Goal: Information Seeking & Learning: Learn about a topic

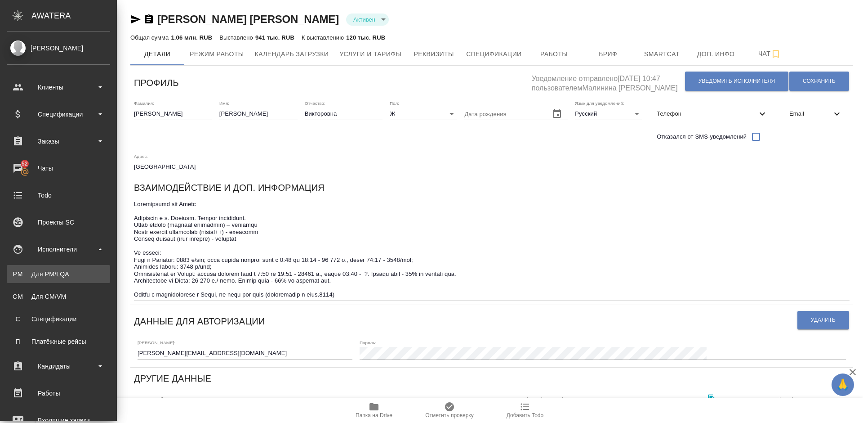
click at [74, 274] on div "Для PM/LQA" at bounding box center [58, 273] width 94 height 9
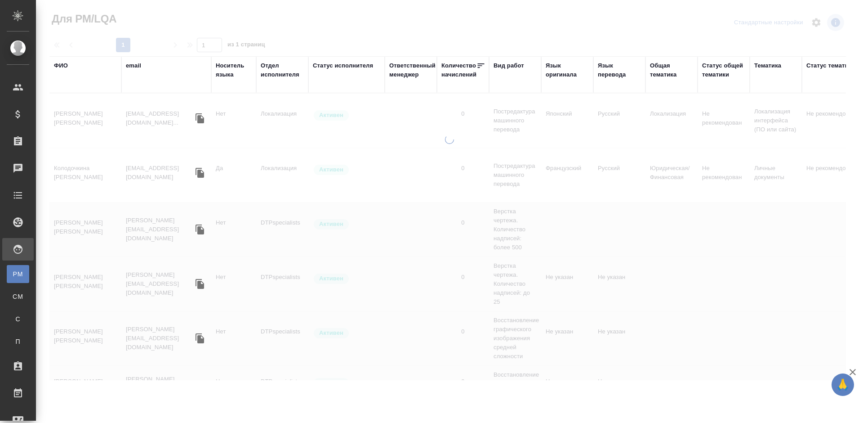
click at [62, 65] on div "ФИО" at bounding box center [61, 65] width 14 height 9
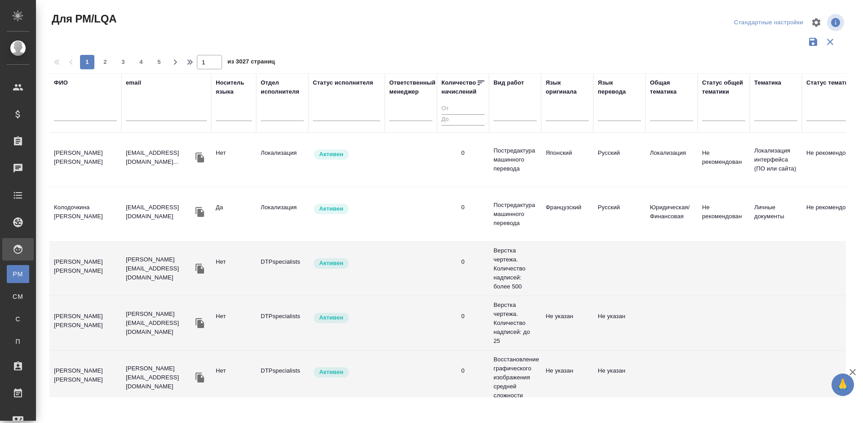
click at [91, 114] on input "text" at bounding box center [85, 115] width 63 height 11
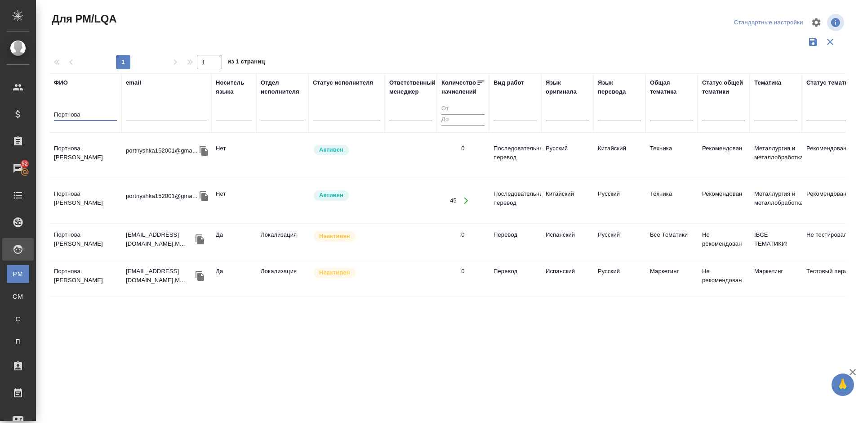
type input "[PERSON_NAME]"
click at [105, 159] on td "[PERSON_NAME]" at bounding box center [85, 154] width 72 height 31
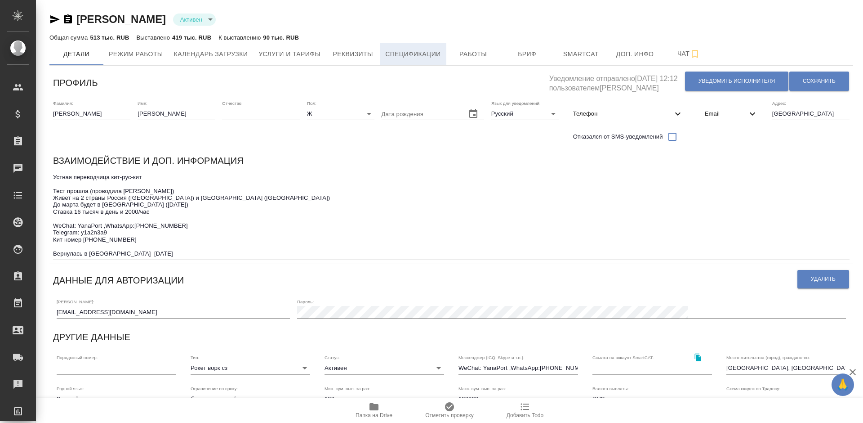
click at [415, 52] on span "Спецификации" at bounding box center [412, 54] width 55 height 11
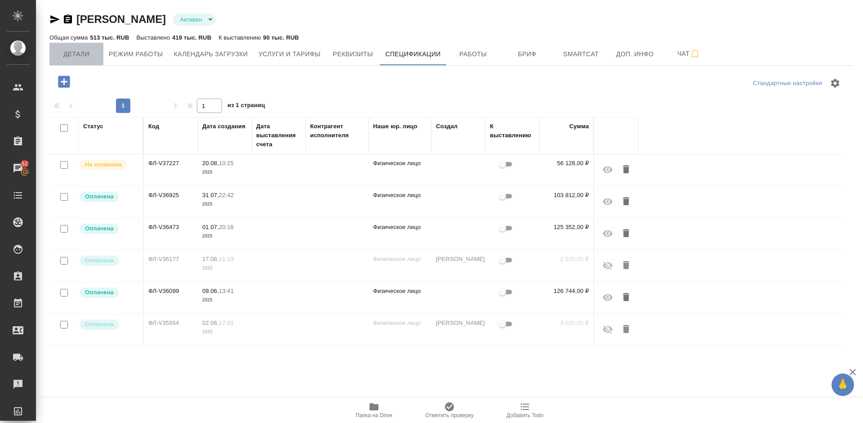
click at [87, 55] on span "Детали" at bounding box center [76, 54] width 43 height 11
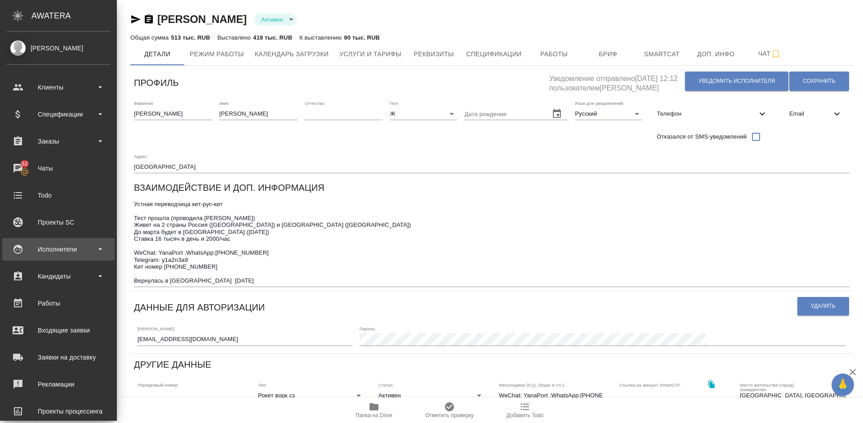
click at [63, 245] on div "Исполнители" at bounding box center [58, 248] width 103 height 13
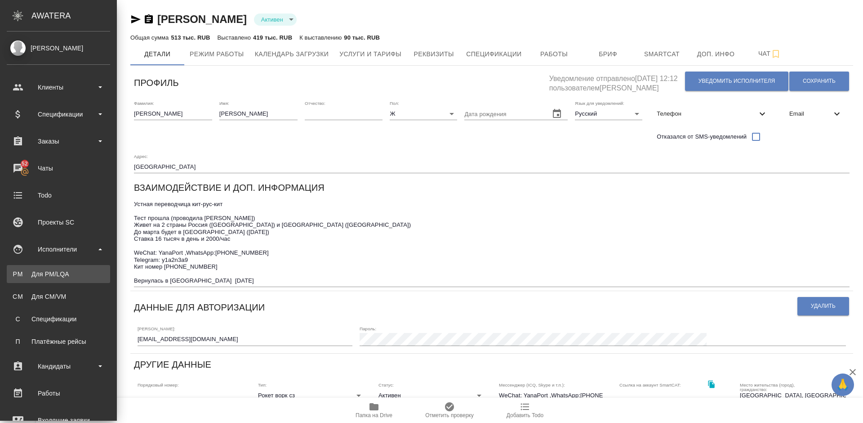
click at [83, 275] on div "Для PM/LQA" at bounding box center [58, 273] width 94 height 9
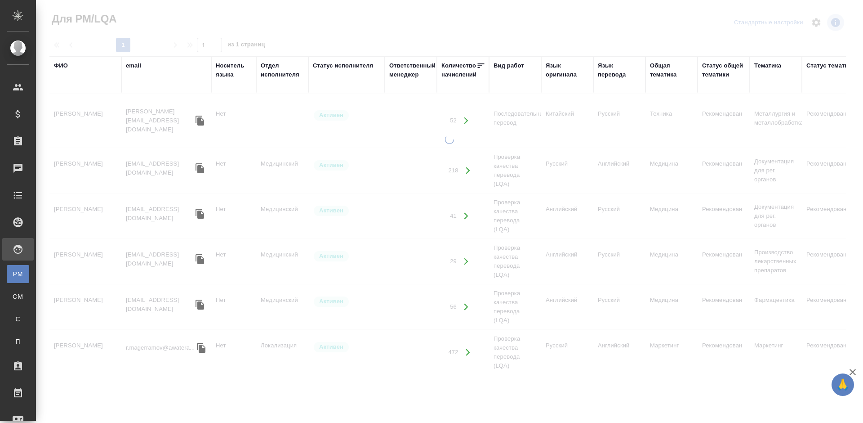
click at [67, 64] on div "ФИО" at bounding box center [61, 65] width 14 height 9
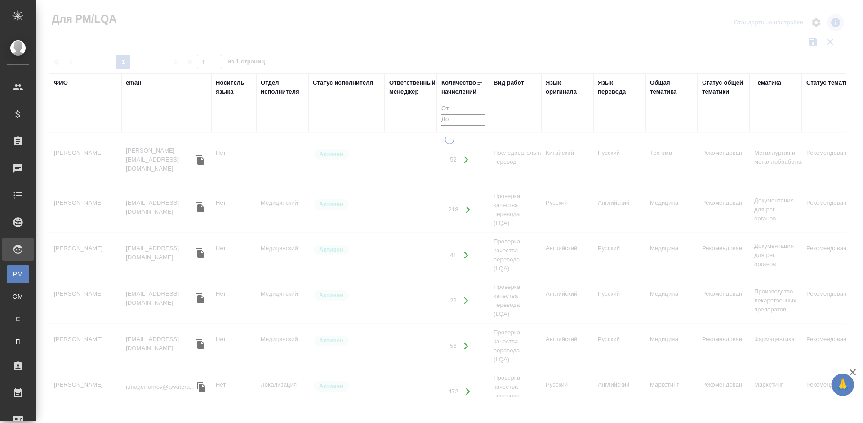
click at [98, 116] on input "text" at bounding box center [85, 115] width 63 height 11
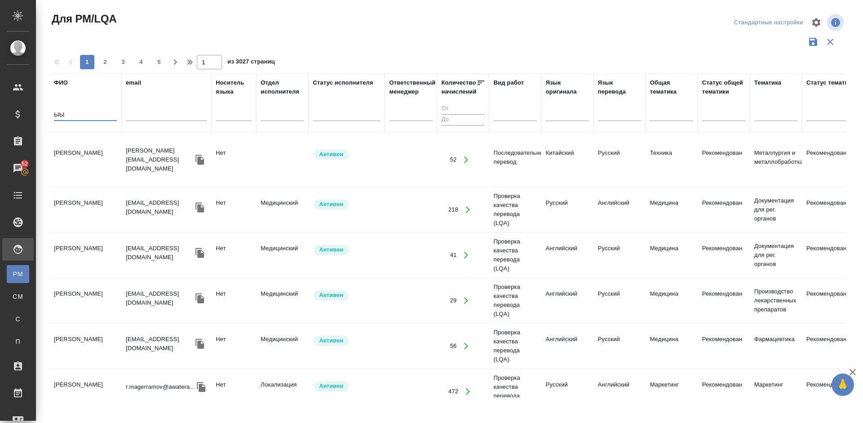
type input "Ы"
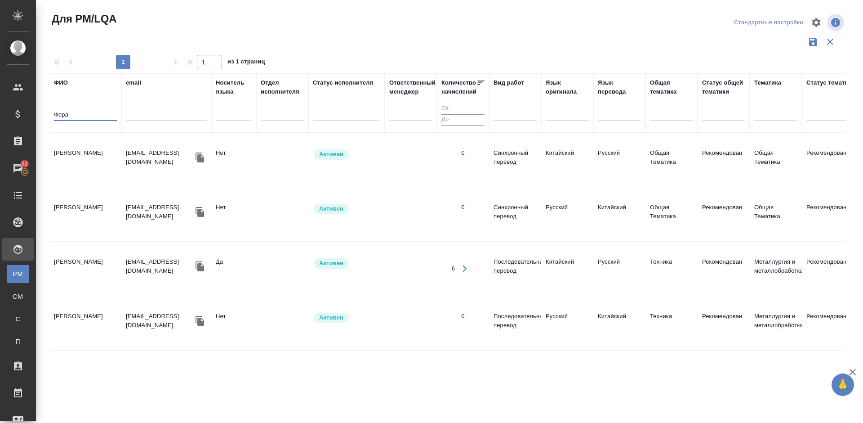
type input "Фера"
click at [103, 150] on td "[PERSON_NAME]" at bounding box center [85, 159] width 72 height 31
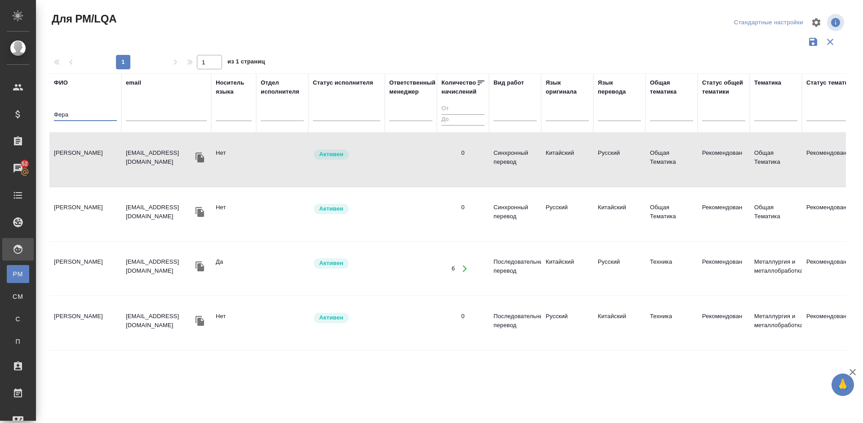
drag, startPoint x: 71, startPoint y: 113, endPoint x: 48, endPoint y: 114, distance: 22.9
click at [48, 114] on div "Для PM/LQA Стандартные настройки 1 1 из 1 страниц [PERSON_NAME] email Носитель …" at bounding box center [452, 201] width 814 height 402
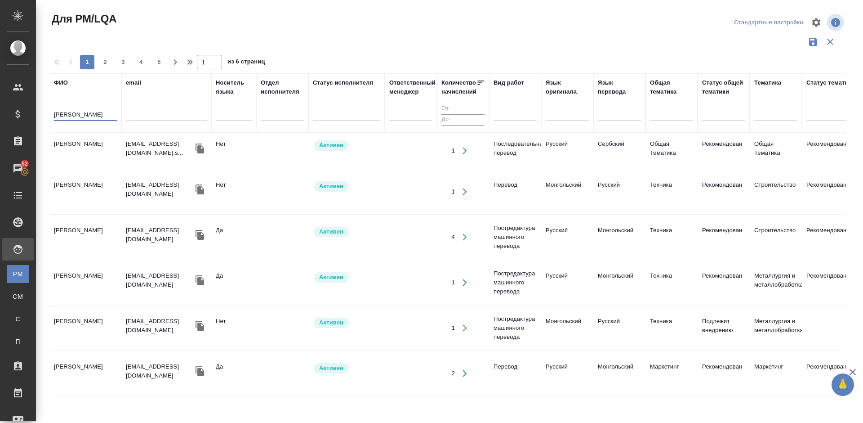
type input "[PERSON_NAME]"
click at [103, 193] on td "[PERSON_NAME]" at bounding box center [85, 191] width 72 height 31
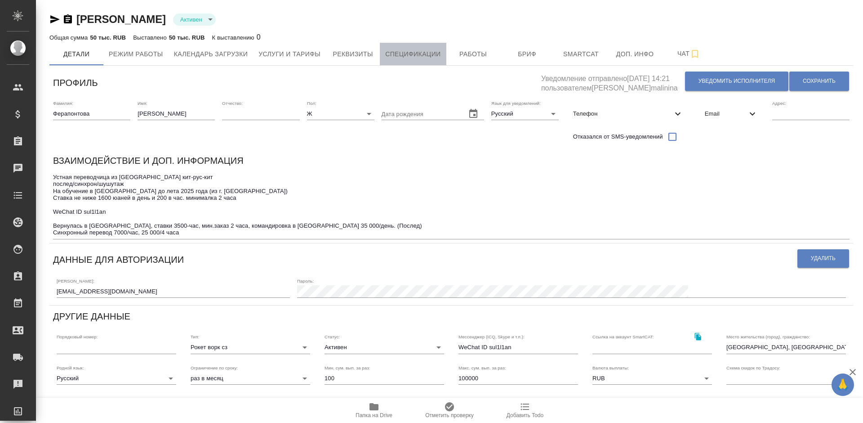
click at [422, 59] on span "Спецификации" at bounding box center [412, 54] width 55 height 11
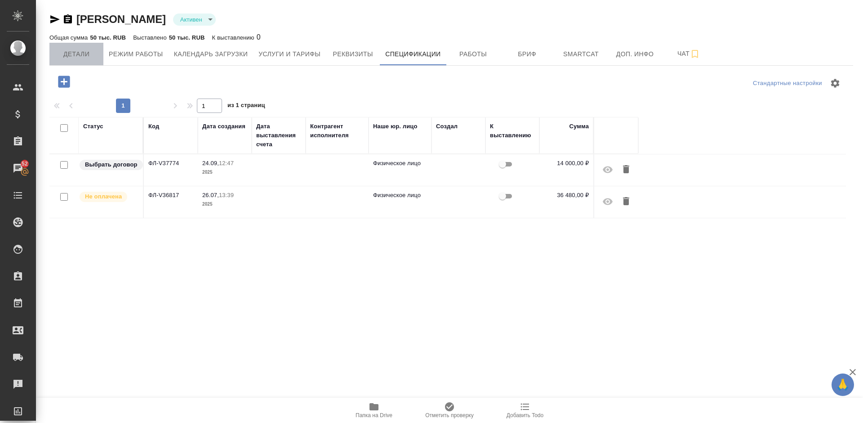
click at [79, 56] on span "Детали" at bounding box center [76, 54] width 43 height 11
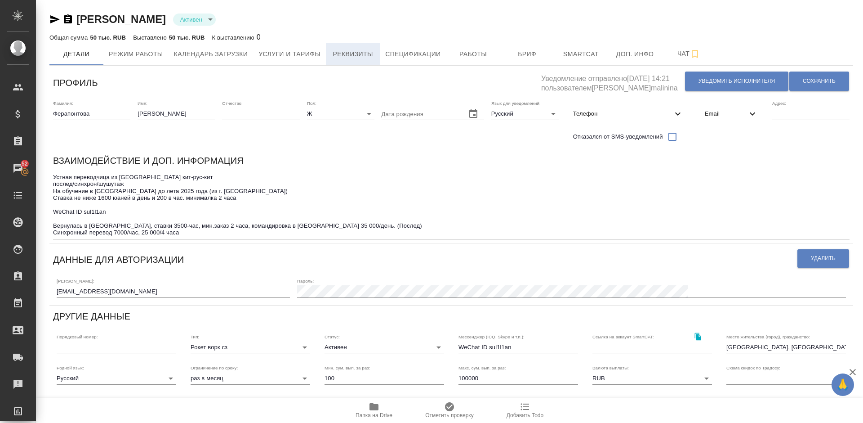
click at [348, 50] on span "Реквизиты" at bounding box center [352, 54] width 43 height 11
select select "10"
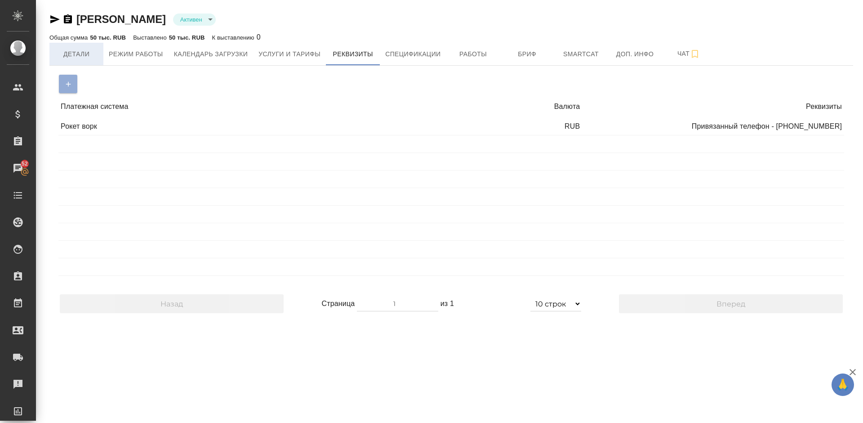
click at [88, 55] on span "Детали" at bounding box center [76, 54] width 43 height 11
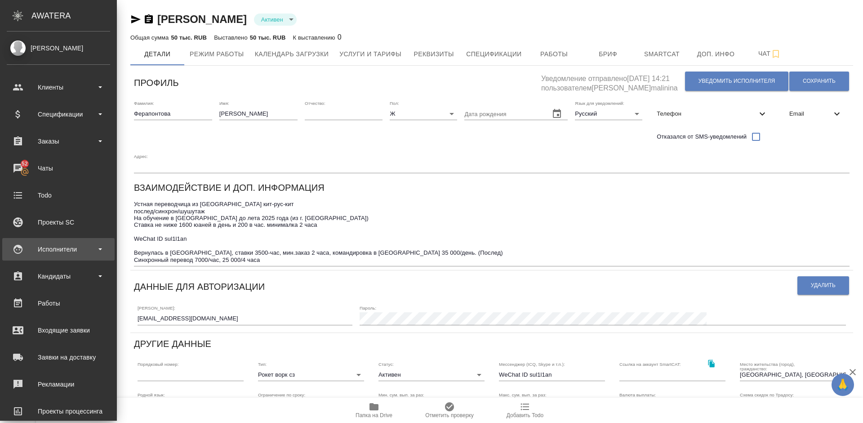
click at [72, 252] on div "Исполнители" at bounding box center [58, 248] width 103 height 13
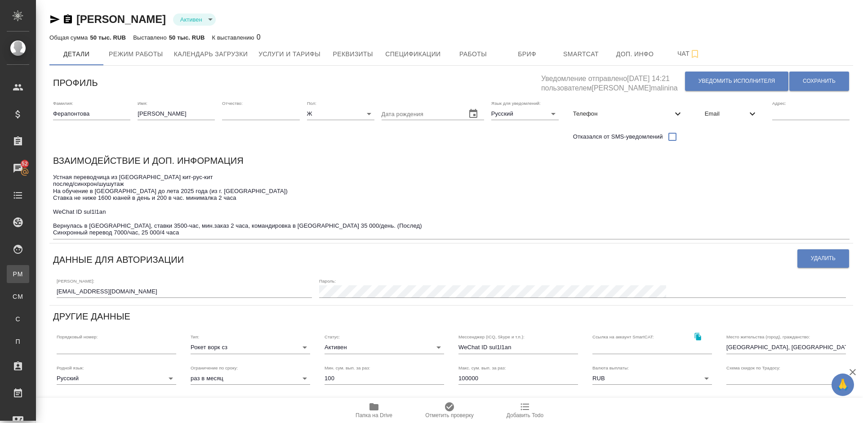
click at [13, 273] on div "Для PM/LQA" at bounding box center [6, 273] width 13 height 9
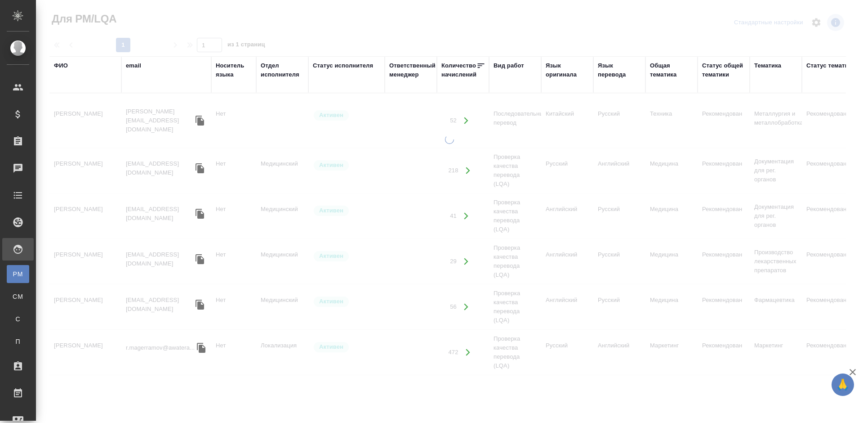
click at [67, 66] on div "ФИО" at bounding box center [61, 65] width 14 height 9
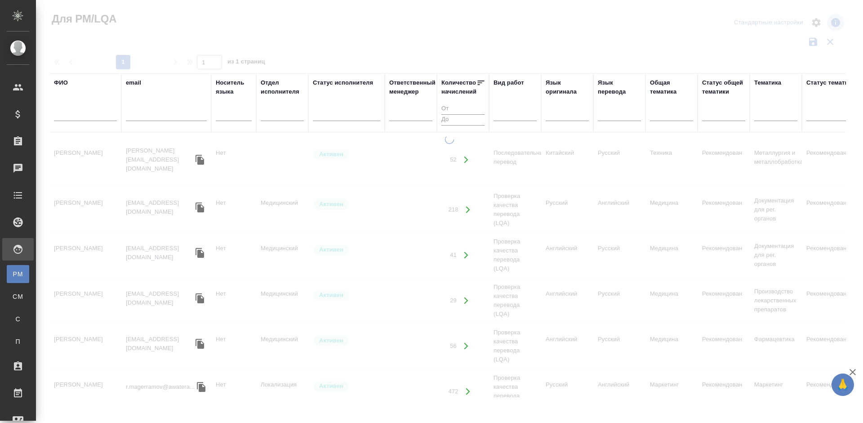
click at [89, 117] on input "text" at bounding box center [85, 115] width 63 height 11
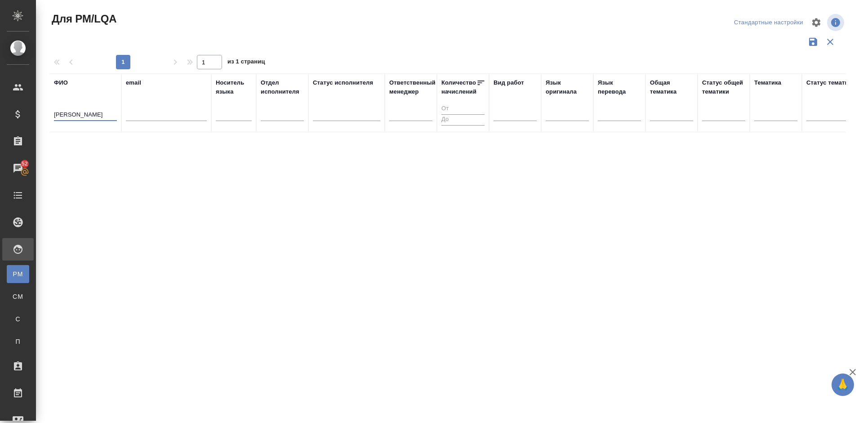
type input "Пахомова"
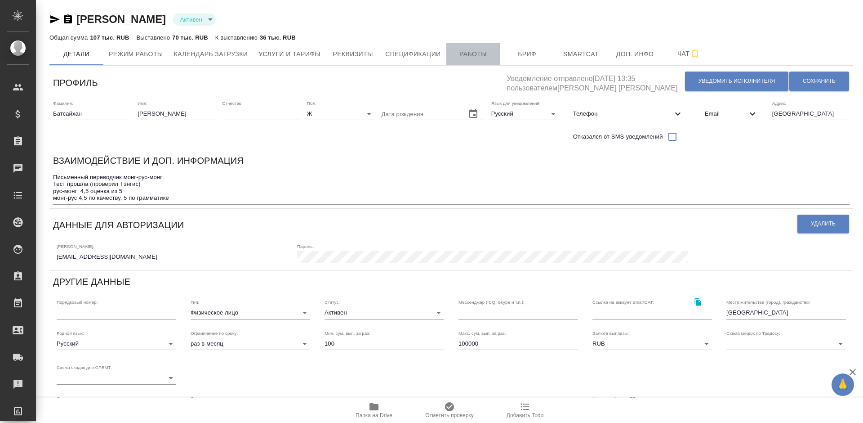
click at [484, 56] on span "Работы" at bounding box center [473, 54] width 43 height 11
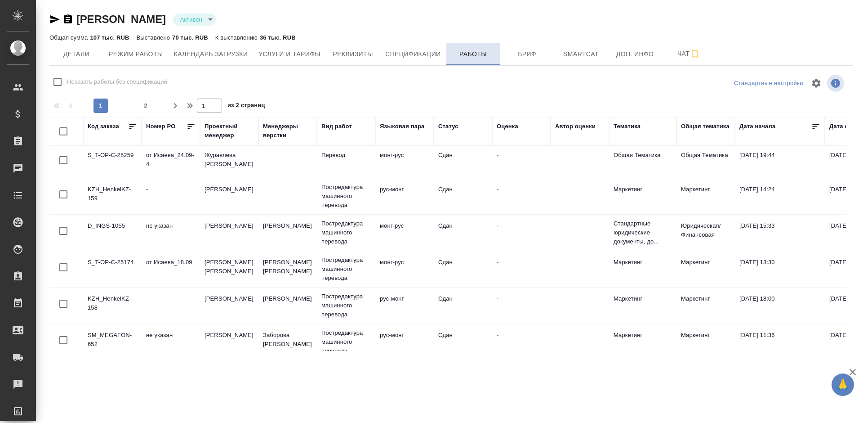
checkbox input "false"
click at [288, 58] on span "Услуги и тарифы" at bounding box center [290, 54] width 62 height 11
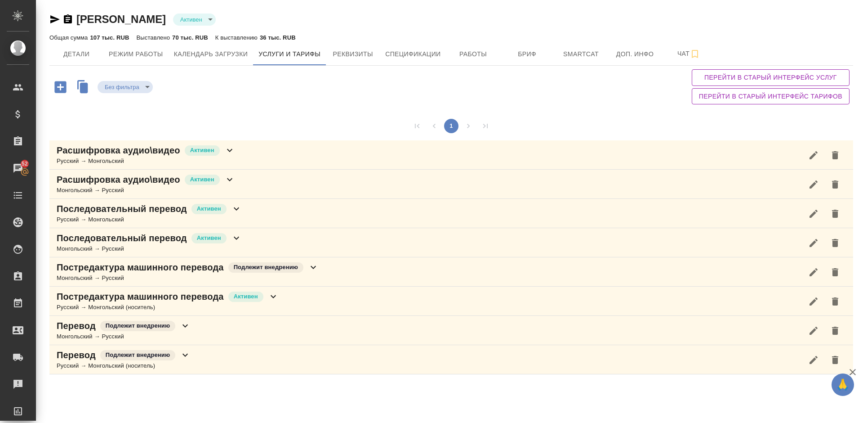
click at [277, 210] on div "Последовательный перевод Активен Русский → Монгольский" at bounding box center [451, 213] width 804 height 29
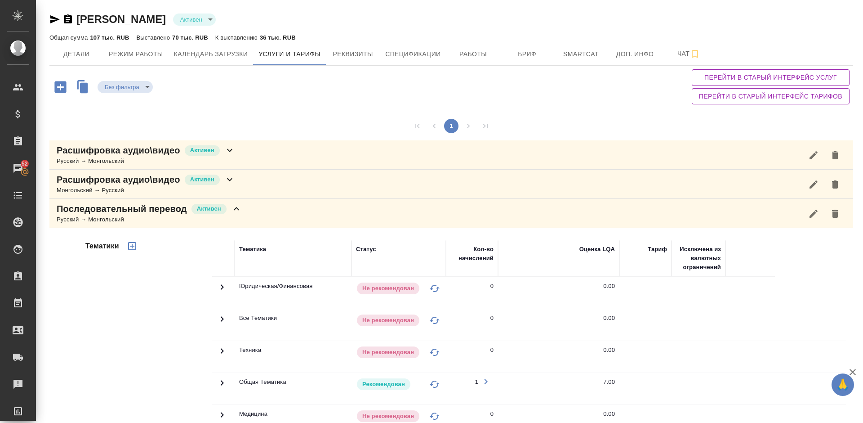
click at [276, 210] on div "Последовательный перевод Активен Русский → Монгольский" at bounding box center [451, 213] width 804 height 29
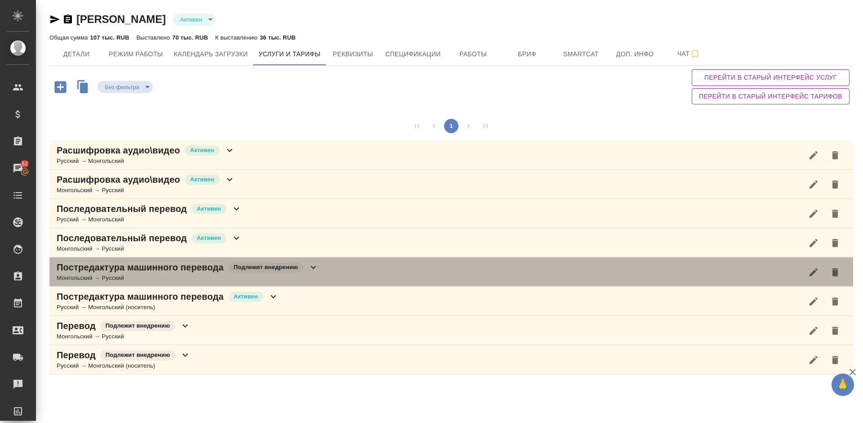
click at [323, 272] on div "Постредактура машинного перевода Подлежит внедрению Монгольский → Русский" at bounding box center [451, 271] width 804 height 29
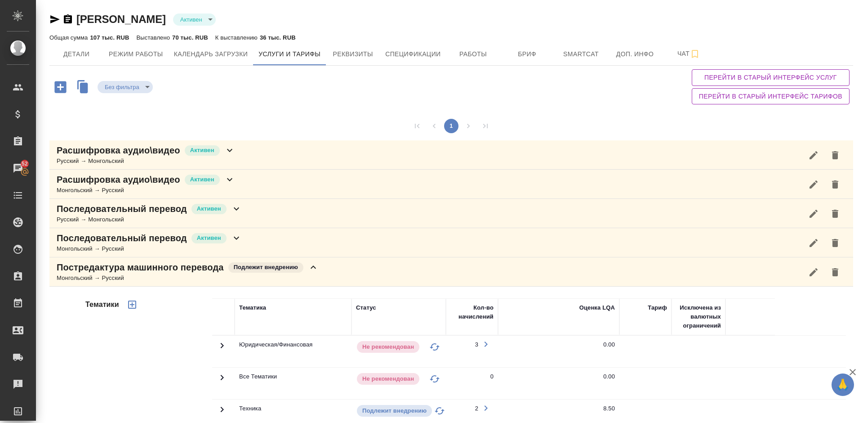
click at [332, 268] on div "Постредактура машинного перевода Подлежит внедрению Монгольский → Русский" at bounding box center [451, 271] width 804 height 29
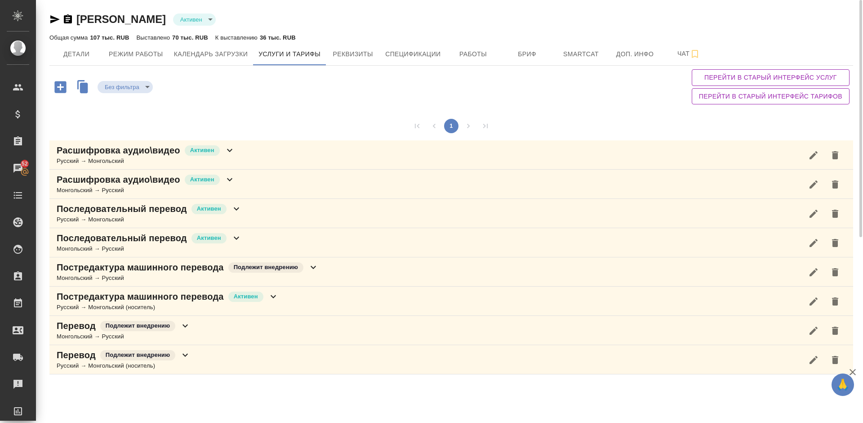
click at [472, 65] on hr at bounding box center [451, 65] width 804 height 0
click at [472, 60] on button "Работы" at bounding box center [473, 54] width 54 height 22
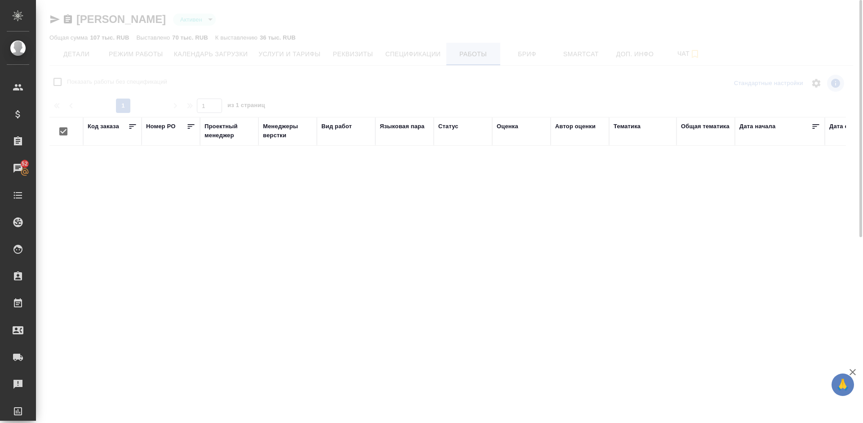
checkbox input "false"
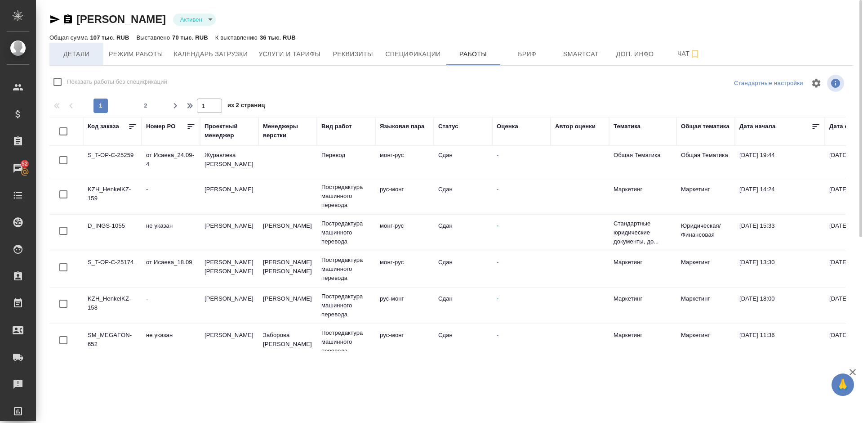
click at [85, 55] on span "Детали" at bounding box center [76, 54] width 43 height 11
